Goal: Information Seeking & Learning: Learn about a topic

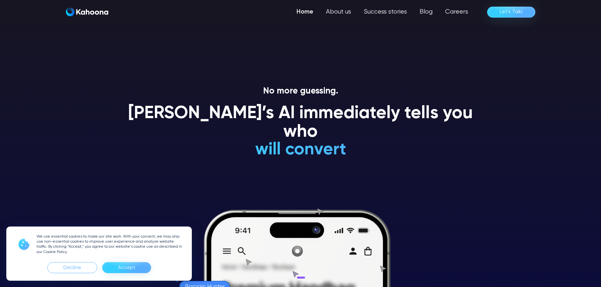
click at [112, 273] on div "Accept" at bounding box center [126, 267] width 49 height 11
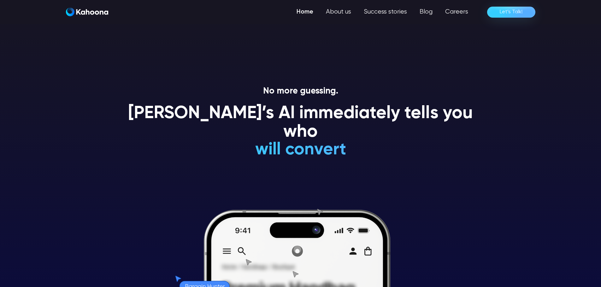
click at [366, 114] on h1 "Kahoona’s AI immediately tells you who" at bounding box center [300, 123] width 359 height 38
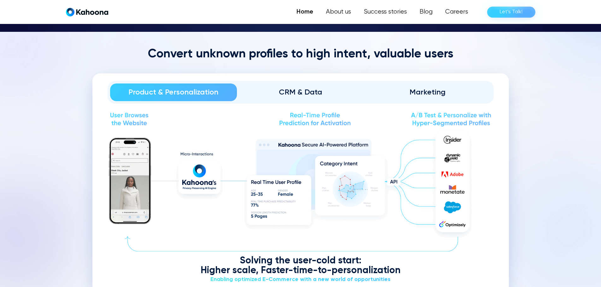
scroll to position [731, 0]
click at [312, 96] on div "CRM & Data" at bounding box center [300, 92] width 109 height 10
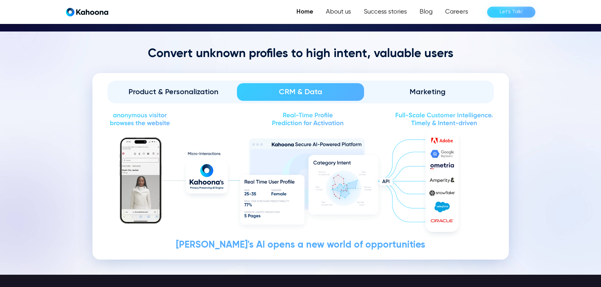
click at [397, 88] on div "Marketing" at bounding box center [427, 92] width 109 height 10
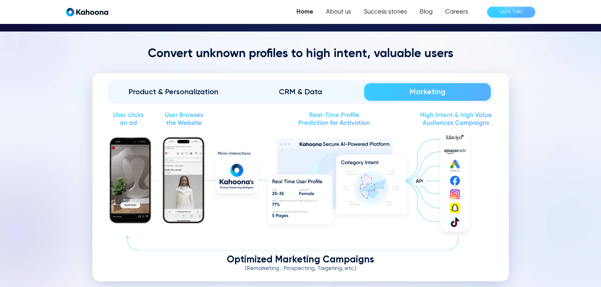
click at [300, 87] on div "CRM & Data" at bounding box center [300, 92] width 109 height 10
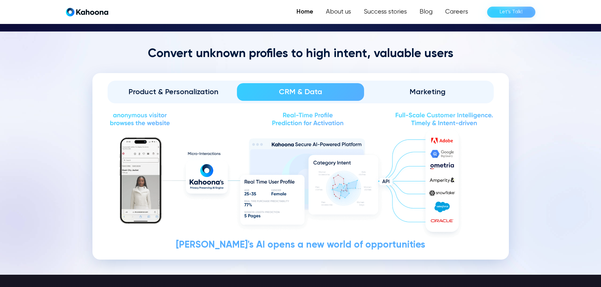
click at [117, 90] on link "Product & Personalization" at bounding box center [173, 92] width 127 height 18
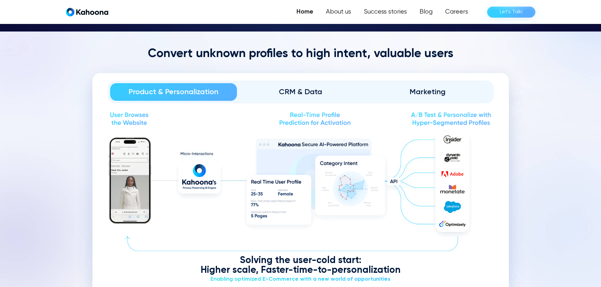
click at [276, 91] on div "CRM & Data" at bounding box center [300, 92] width 109 height 10
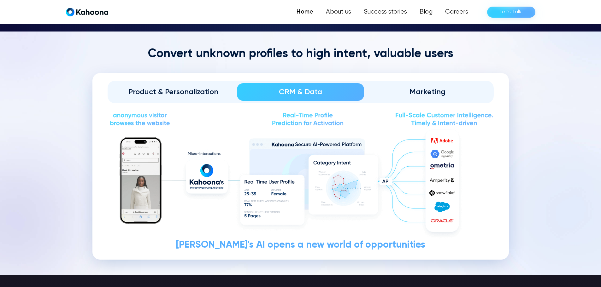
click at [298, 120] on img at bounding box center [301, 119] width 386 height 16
click at [411, 83] on link "Marketing" at bounding box center [427, 92] width 127 height 18
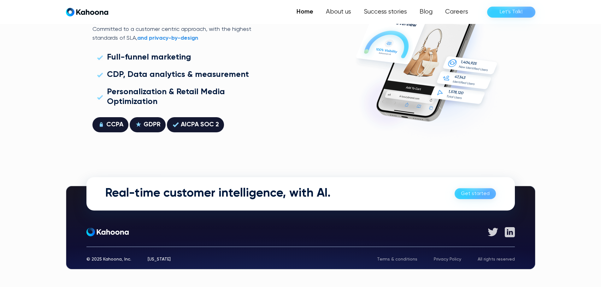
scroll to position [1794, 0]
click at [104, 255] on div "© 2025 Kahoona, Inc. New York Terms & conditions Privacy Policy All rights rese…" at bounding box center [300, 254] width 428 height 15
click at [154, 259] on div "[US_STATE]" at bounding box center [159, 259] width 23 height 4
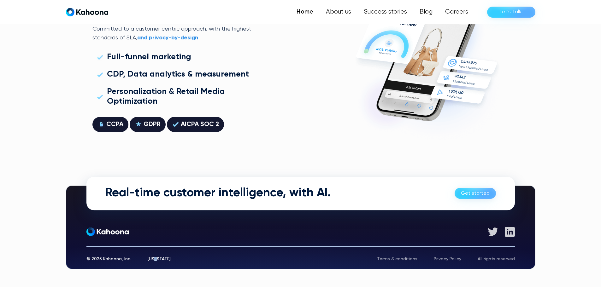
click at [154, 259] on div "[US_STATE]" at bounding box center [159, 259] width 23 height 4
click at [219, 257] on div "© 2025 Kahoona, Inc. New York Terms & conditions Privacy Policy All rights rese…" at bounding box center [300, 254] width 428 height 15
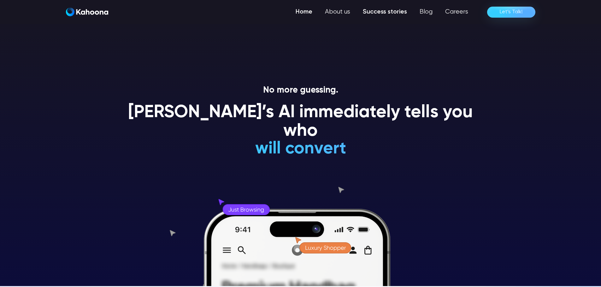
click at [375, 14] on link "Success stories" at bounding box center [384, 12] width 57 height 13
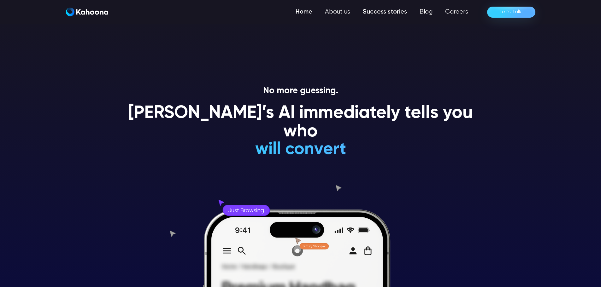
scroll to position [0, 0]
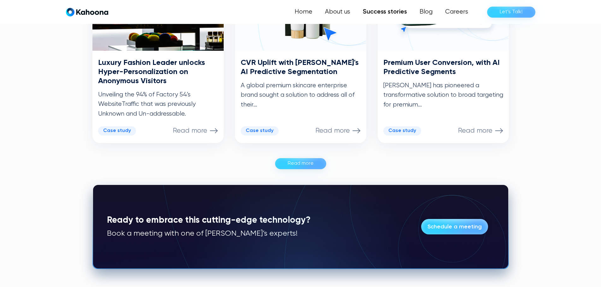
scroll to position [382, 0]
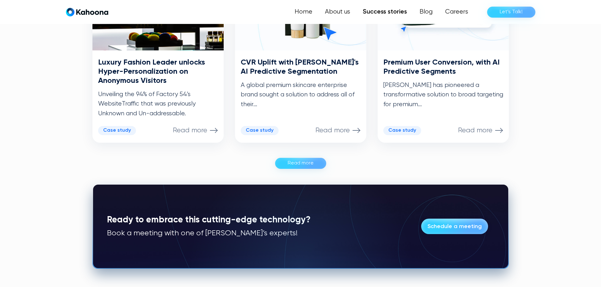
click at [295, 166] on div "Read more" at bounding box center [301, 163] width 26 height 10
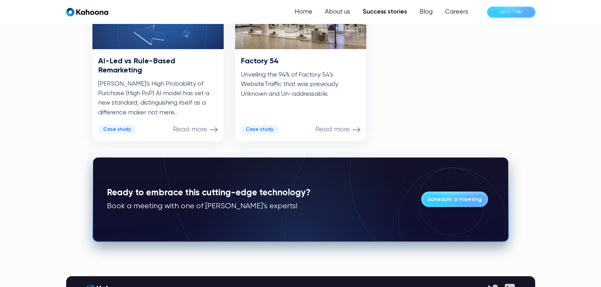
scroll to position [572, 0]
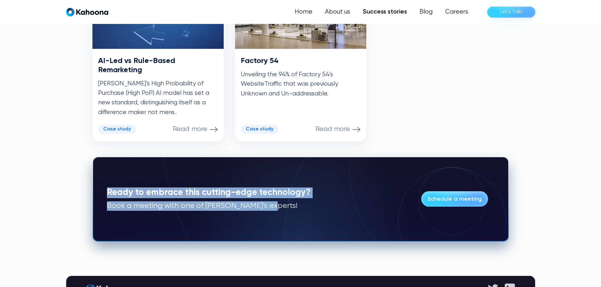
drag, startPoint x: 105, startPoint y: 190, endPoint x: 318, endPoint y: 209, distance: 213.0
click at [321, 210] on div "Ready to embrace this cutting-edge technology? Book a meeting with one of [PERS…" at bounding box center [300, 199] width 415 height 84
click at [311, 205] on div "Ready to embrace this cutting-edge technology? Book a meeting with one of [PERS…" at bounding box center [300, 199] width 415 height 84
drag, startPoint x: 289, startPoint y: 206, endPoint x: 100, endPoint y: 165, distance: 194.3
click at [100, 165] on div "Ready to embrace this cutting-edge technology? Book a meeting with one of [PERS…" at bounding box center [300, 199] width 415 height 84
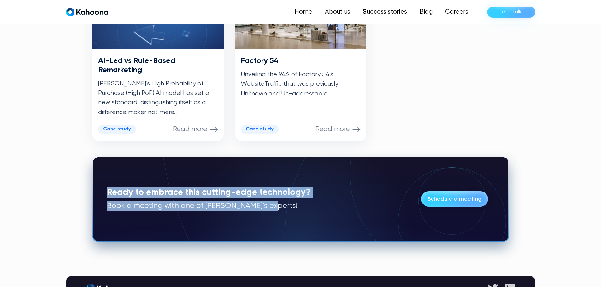
click at [100, 165] on div "Ready to embrace this cutting-edge technology? Book a meeting with one of [PERS…" at bounding box center [300, 199] width 415 height 84
drag, startPoint x: 100, startPoint y: 165, endPoint x: 275, endPoint y: 223, distance: 184.7
click at [275, 223] on div "Ready to embrace this cutting-edge technology? Book a meeting with one of [PERS…" at bounding box center [300, 199] width 415 height 84
click at [274, 222] on div "Ready to embrace this cutting-edge technology? Book a meeting with one of [PERS…" at bounding box center [300, 199] width 415 height 84
drag, startPoint x: 308, startPoint y: 224, endPoint x: 98, endPoint y: 192, distance: 212.0
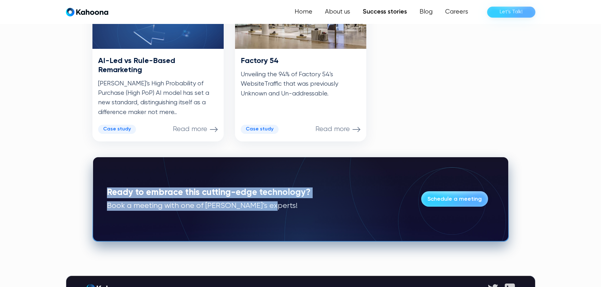
click at [98, 192] on div "Ready to embrace this cutting-edge technology? Book a meeting with one of [PERS…" at bounding box center [300, 199] width 415 height 84
drag, startPoint x: 102, startPoint y: 194, endPoint x: 269, endPoint y: 223, distance: 169.7
click at [269, 223] on div "Ready to embrace this cutting-edge technology? Book a meeting with one of [PERS…" at bounding box center [300, 199] width 415 height 84
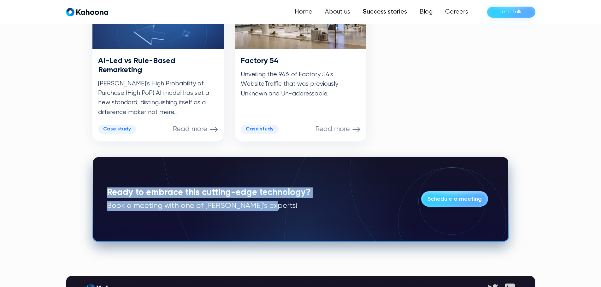
drag, startPoint x: 299, startPoint y: 220, endPoint x: 83, endPoint y: 198, distance: 216.8
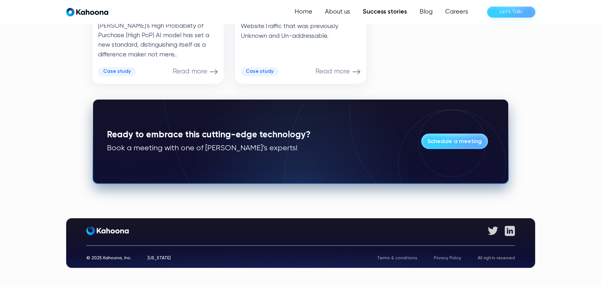
scroll to position [630, 0]
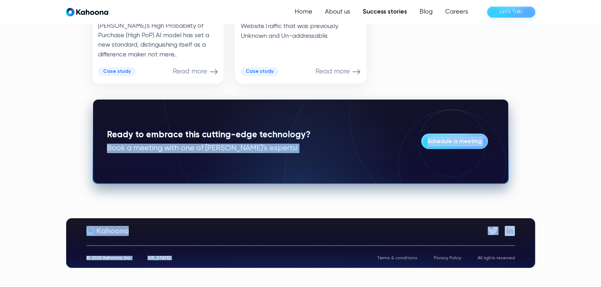
drag, startPoint x: 295, startPoint y: 245, endPoint x: 49, endPoint y: 175, distance: 255.8
click at [55, 226] on div "Get started About Who We Serve Success Stories Careers Get Early Access © 2025 …" at bounding box center [300, 245] width 601 height 84
